Goal: Find specific page/section: Find specific page/section

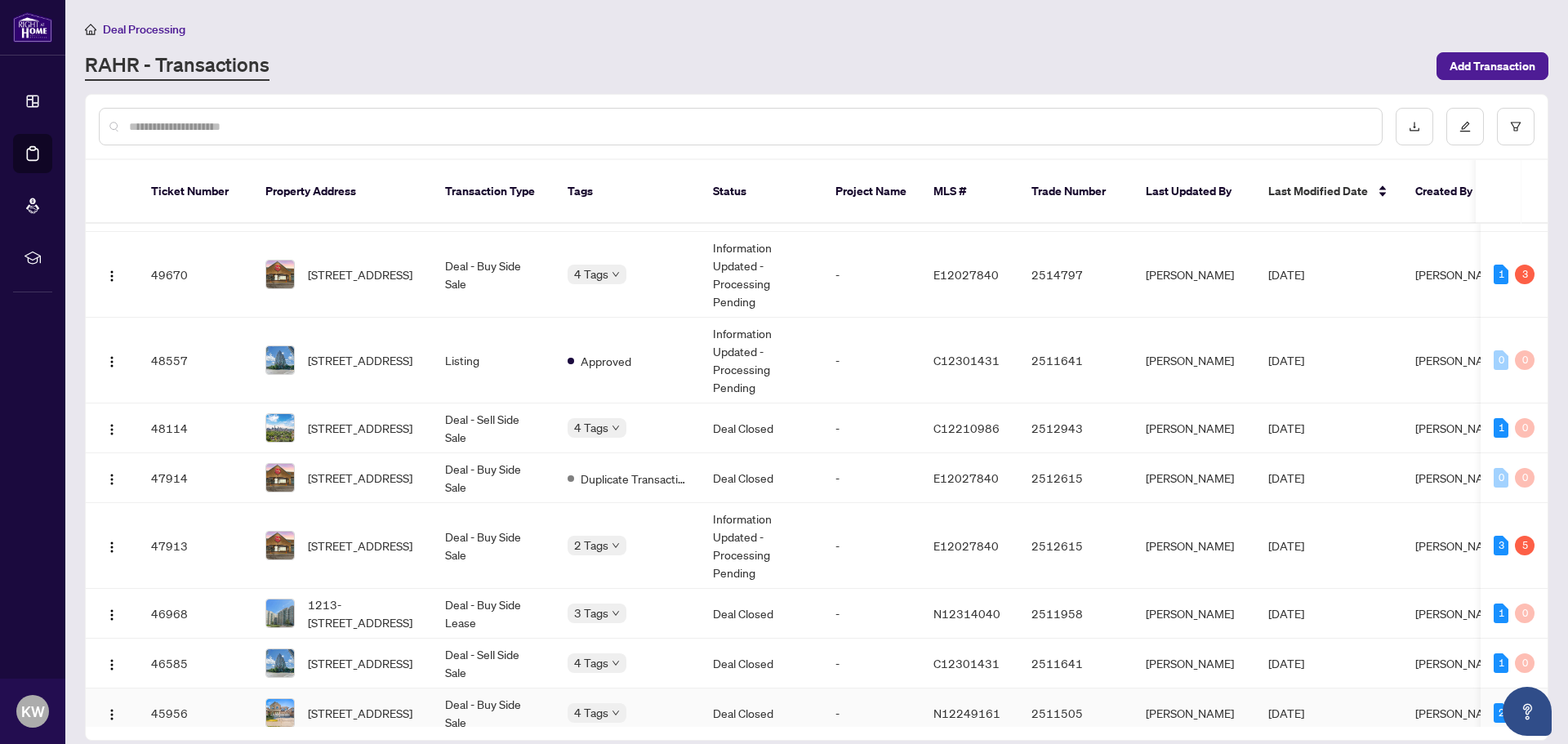
scroll to position [327, 0]
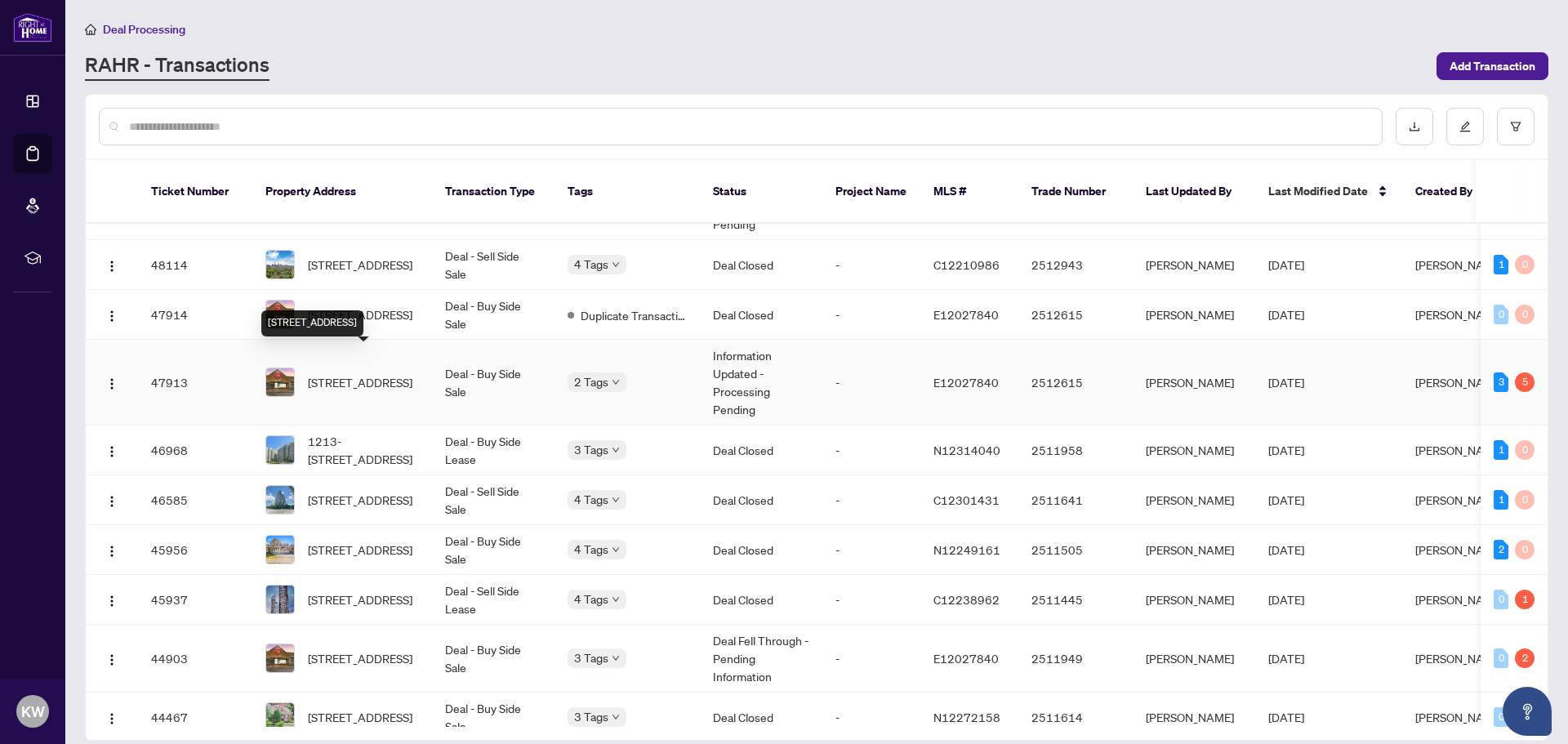
click at [366, 373] on span "[STREET_ADDRESS]" at bounding box center [360, 382] width 105 height 18
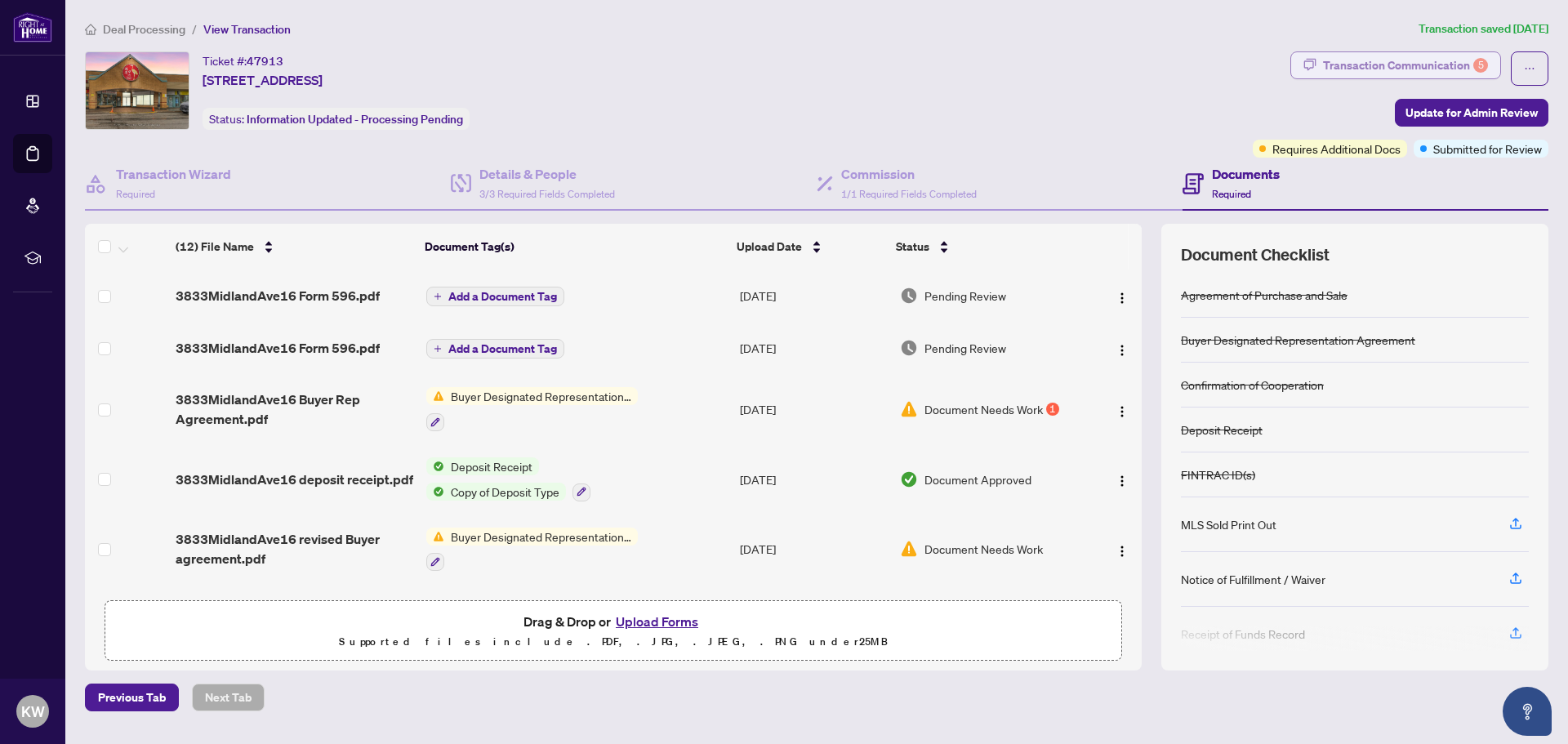
click at [1376, 59] on div "Transaction Communication 5" at bounding box center [1405, 65] width 165 height 26
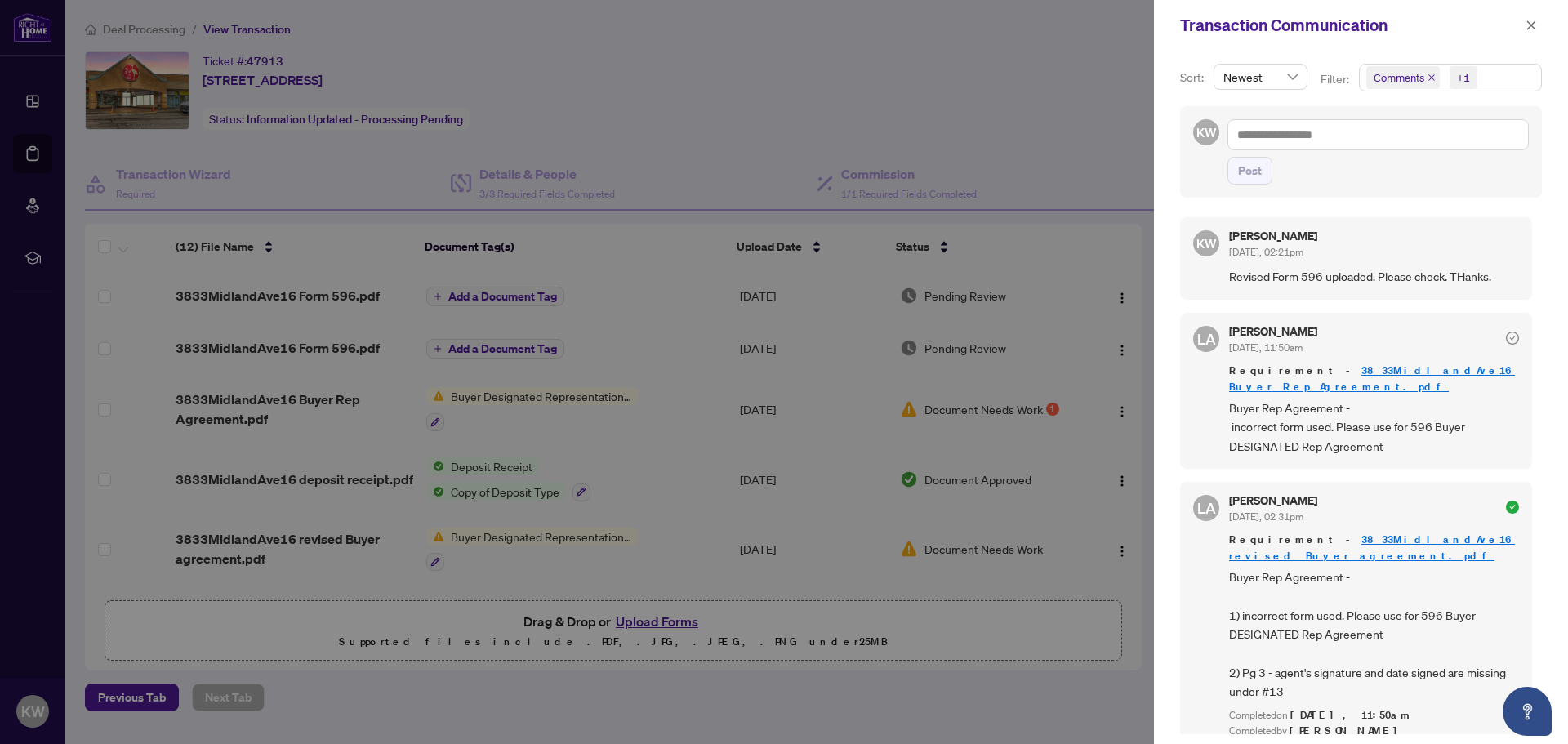
click at [1525, 26] on button "button" at bounding box center [1532, 25] width 22 height 20
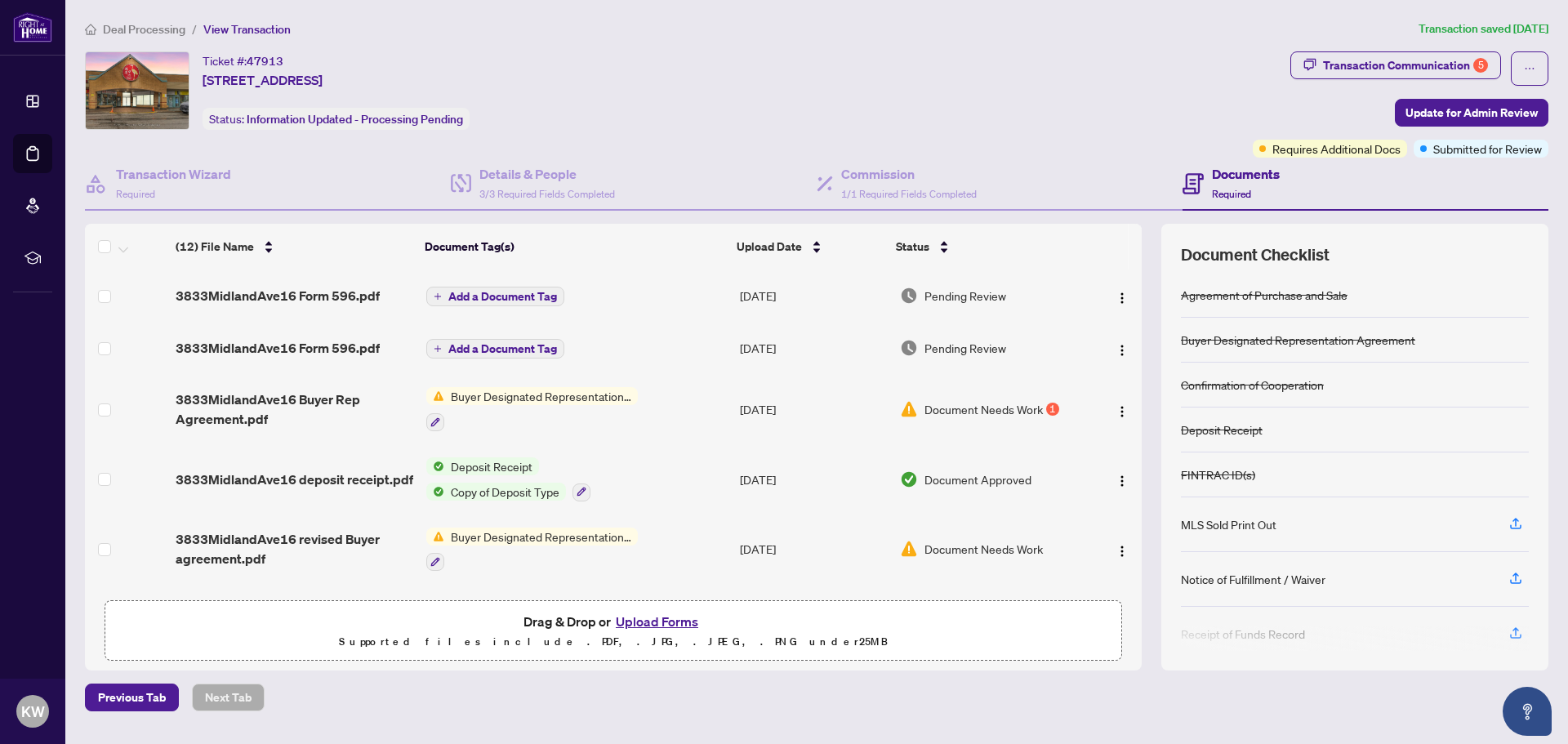
click at [145, 34] on span "Deal Processing" at bounding box center [144, 29] width 83 height 14
